Goal: Task Accomplishment & Management: Manage account settings

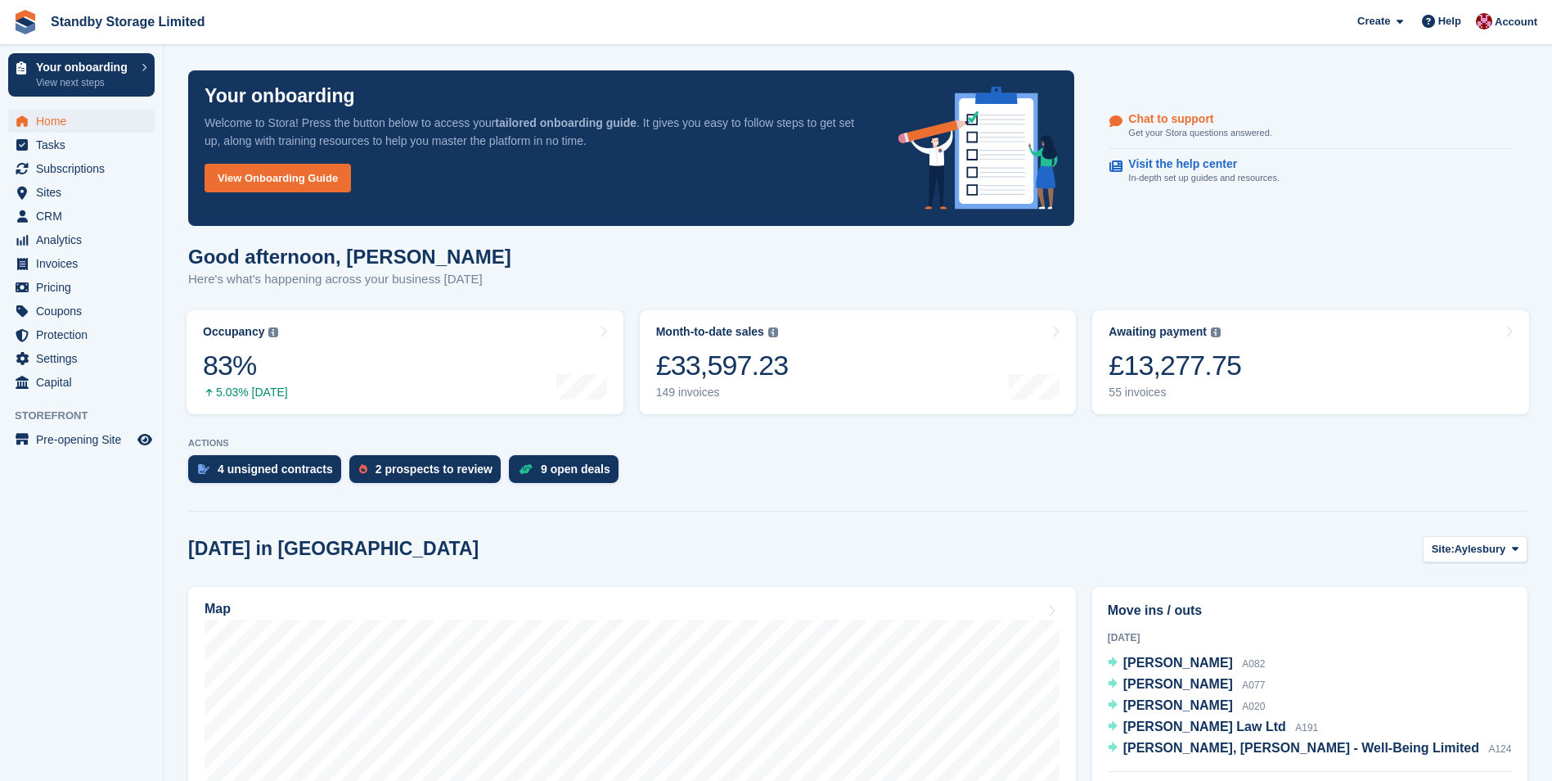
click at [1408, 127] on link "Chat to support Get your Stora questions answered." at bounding box center [1311, 126] width 403 height 45
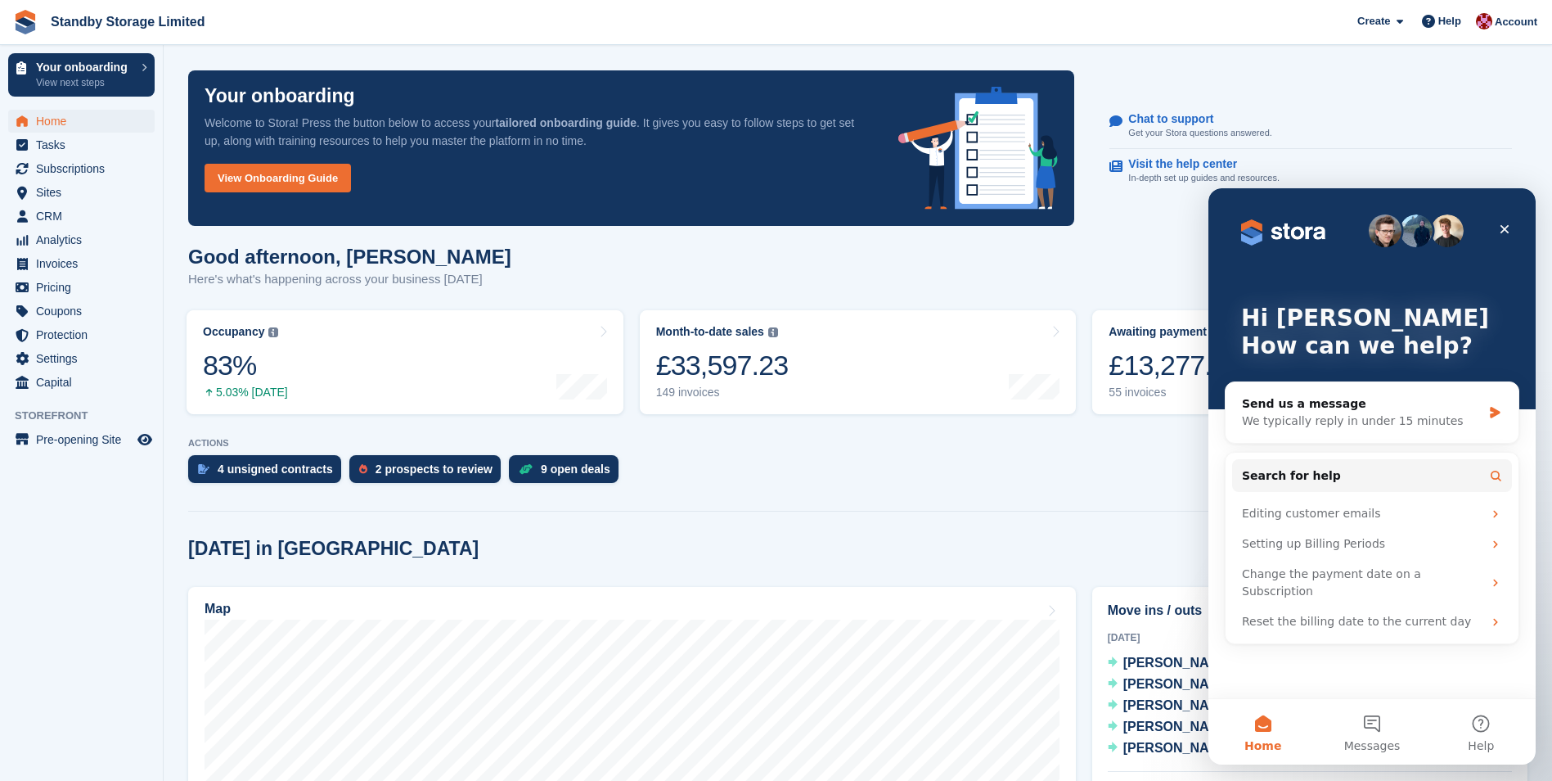
click at [1375, 79] on div "Your onboarding Welcome to Stora! Press the button below to access your tailore…" at bounding box center [857, 148] width 1359 height 175
click at [1505, 227] on icon "Close" at bounding box center [1504, 229] width 13 height 13
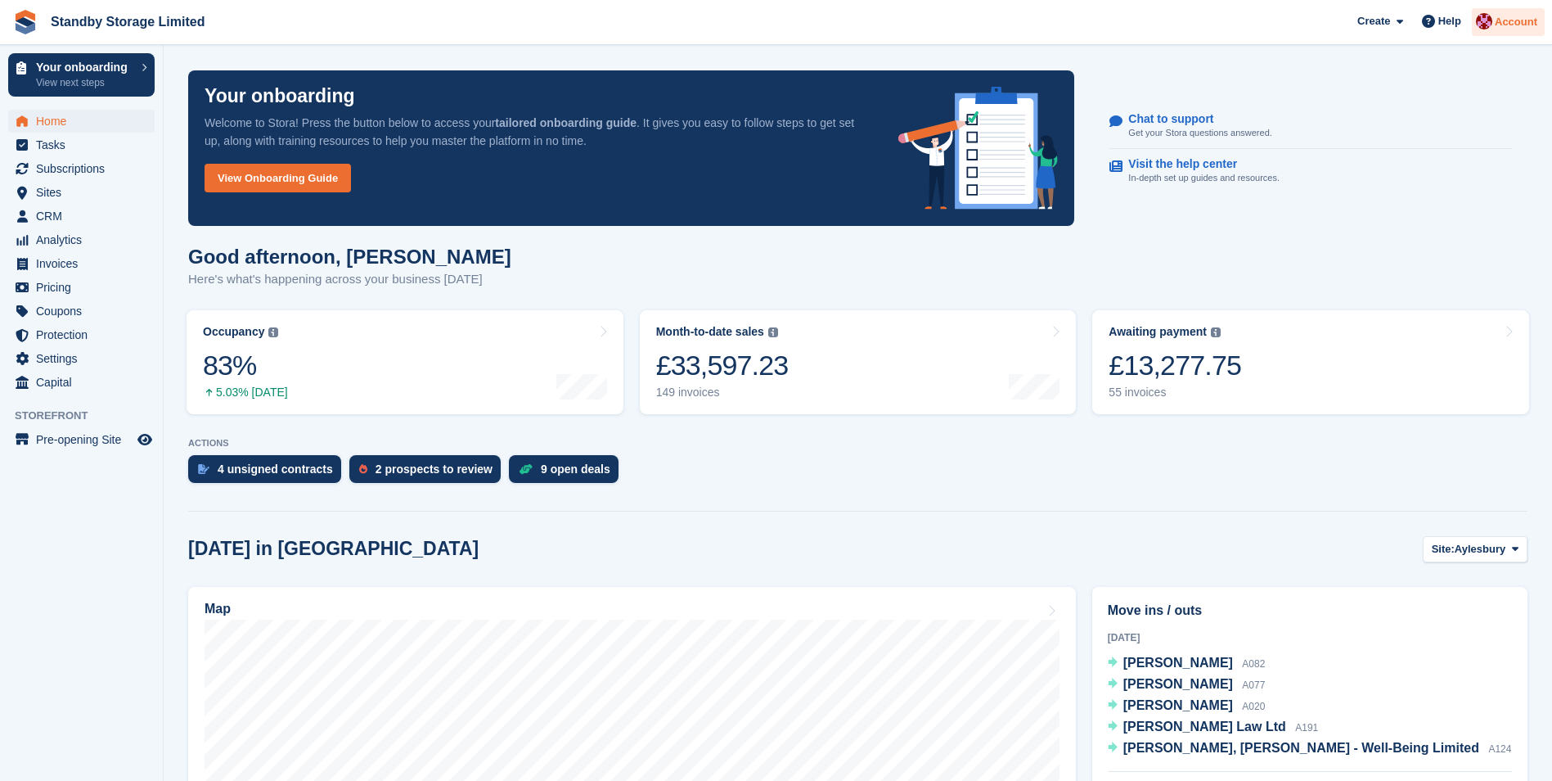
click at [1492, 24] on img at bounding box center [1484, 21] width 16 height 16
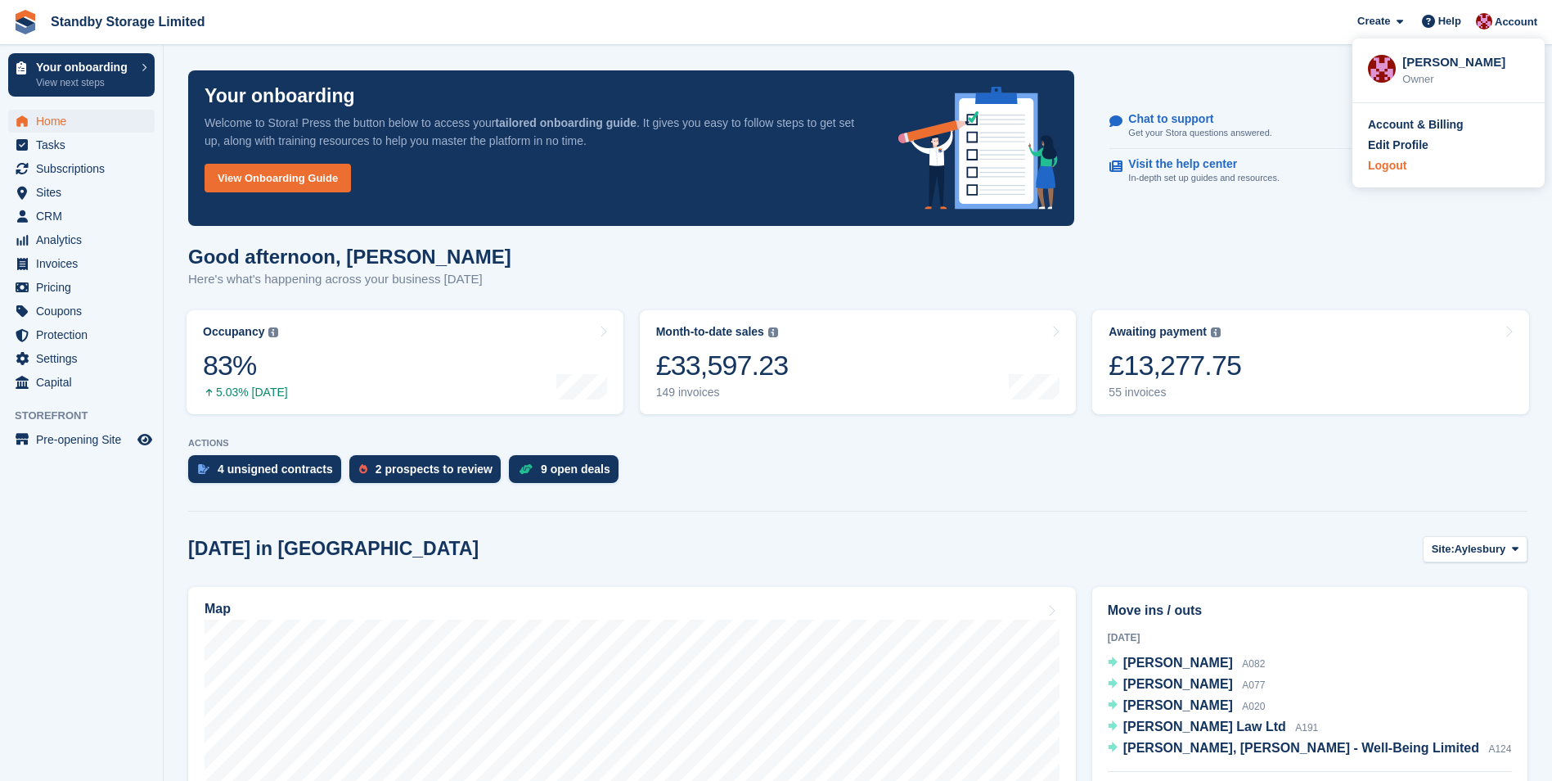
click at [1412, 164] on div "Logout" at bounding box center [1448, 165] width 161 height 17
